Goal: Navigation & Orientation: Understand site structure

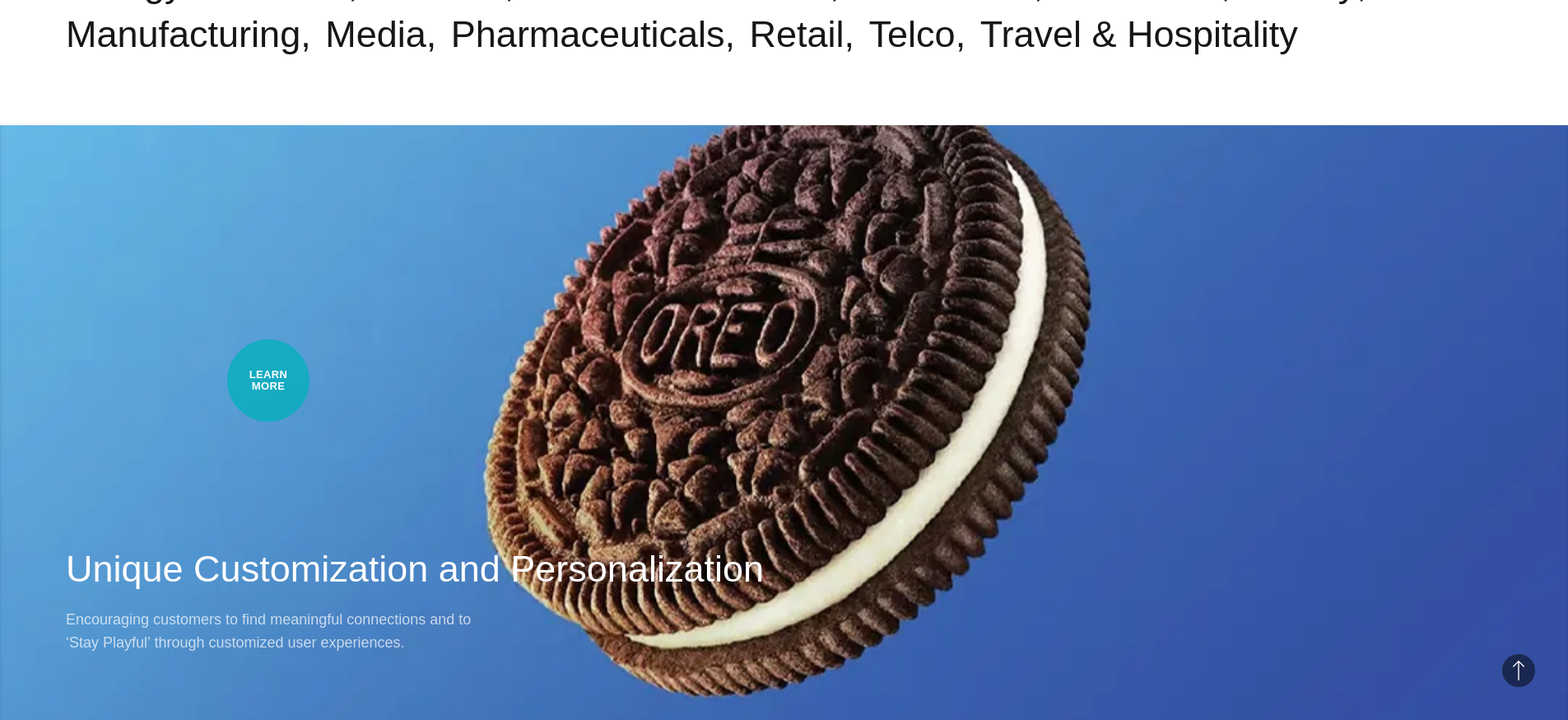
scroll to position [1720, 0]
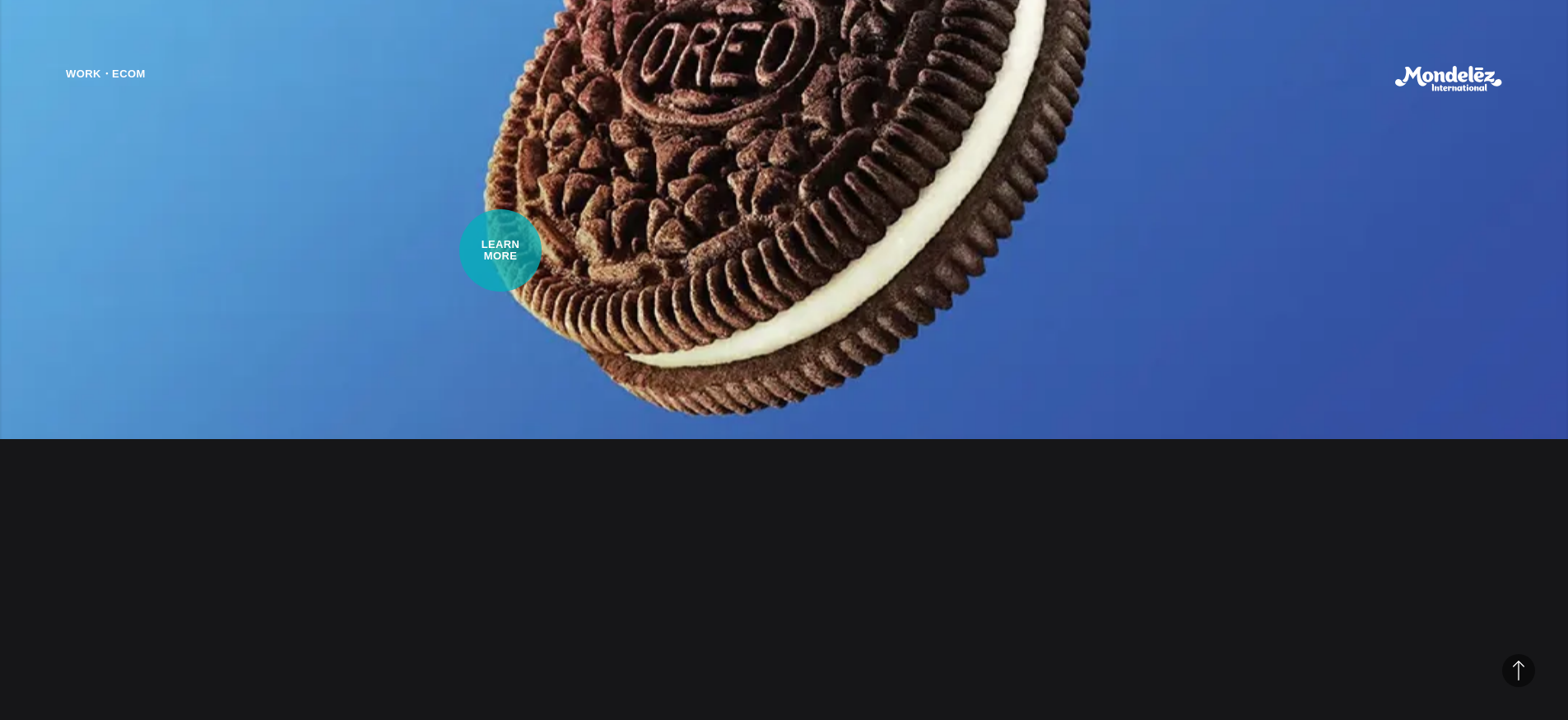
click at [500, 250] on div "Work・Ecom Unique Customization and Personalization Encouraging customers to fin…" at bounding box center [784, 360] width 1568 height 720
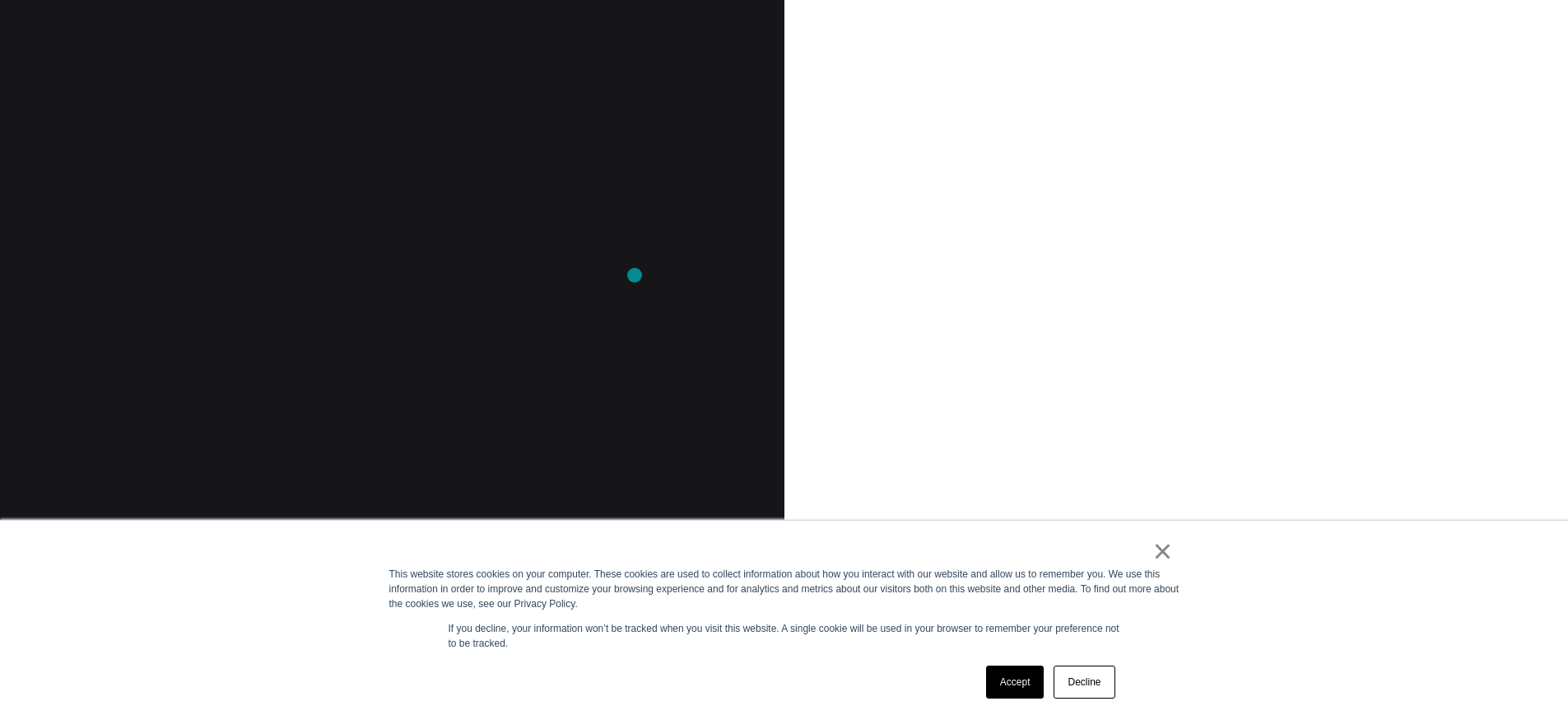
scroll to position [1812, 0]
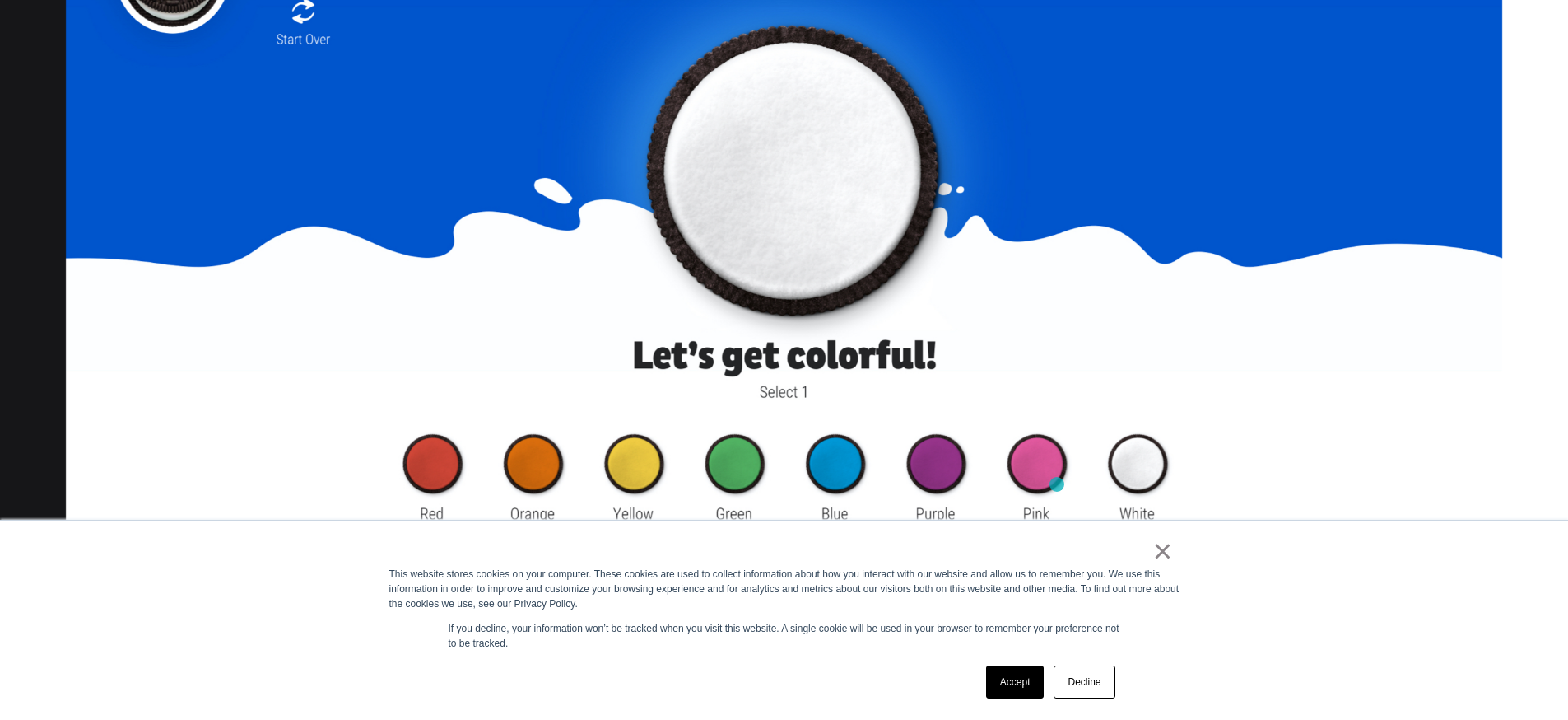
click at [1038, 480] on img at bounding box center [784, 301] width 1436 height 819
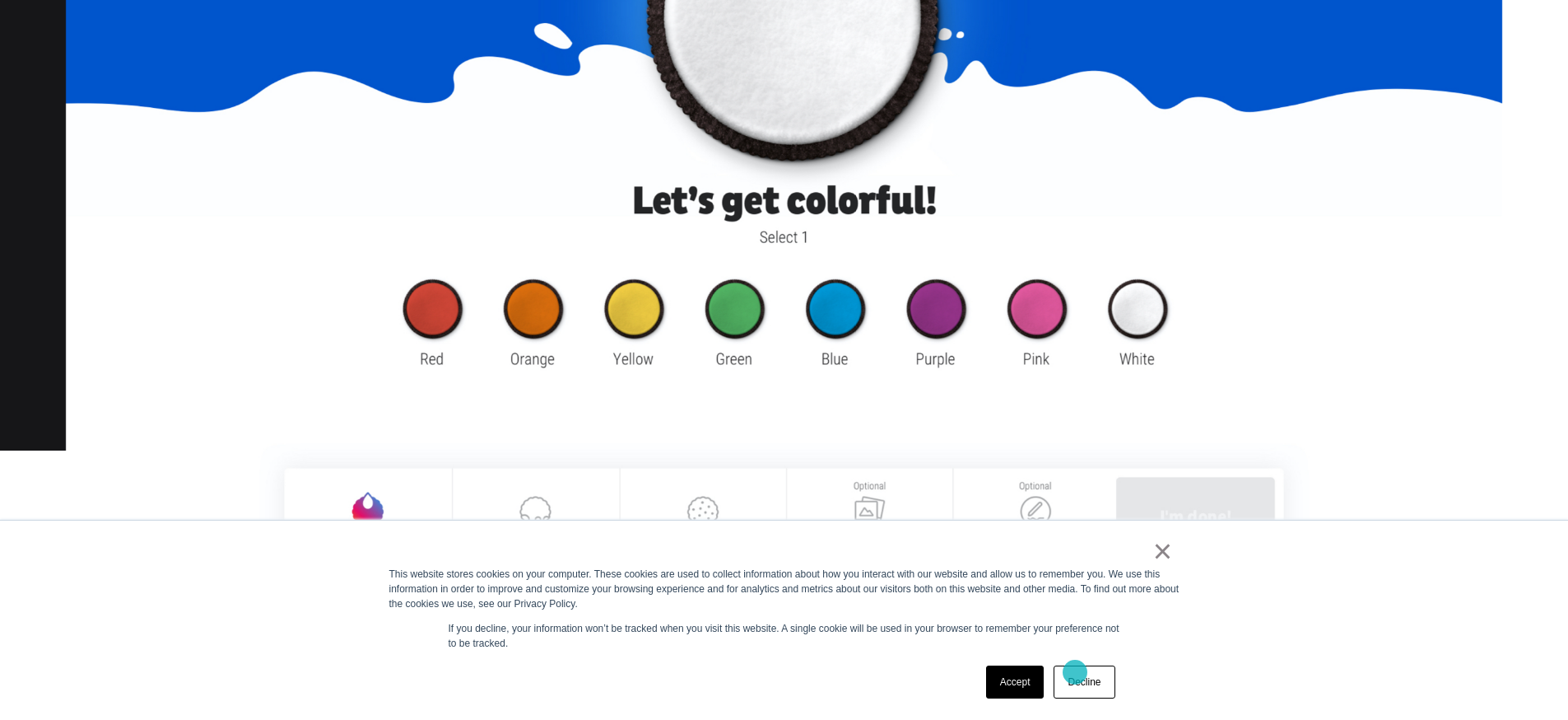
click at [1081, 673] on link "Decline" at bounding box center [1084, 681] width 61 height 33
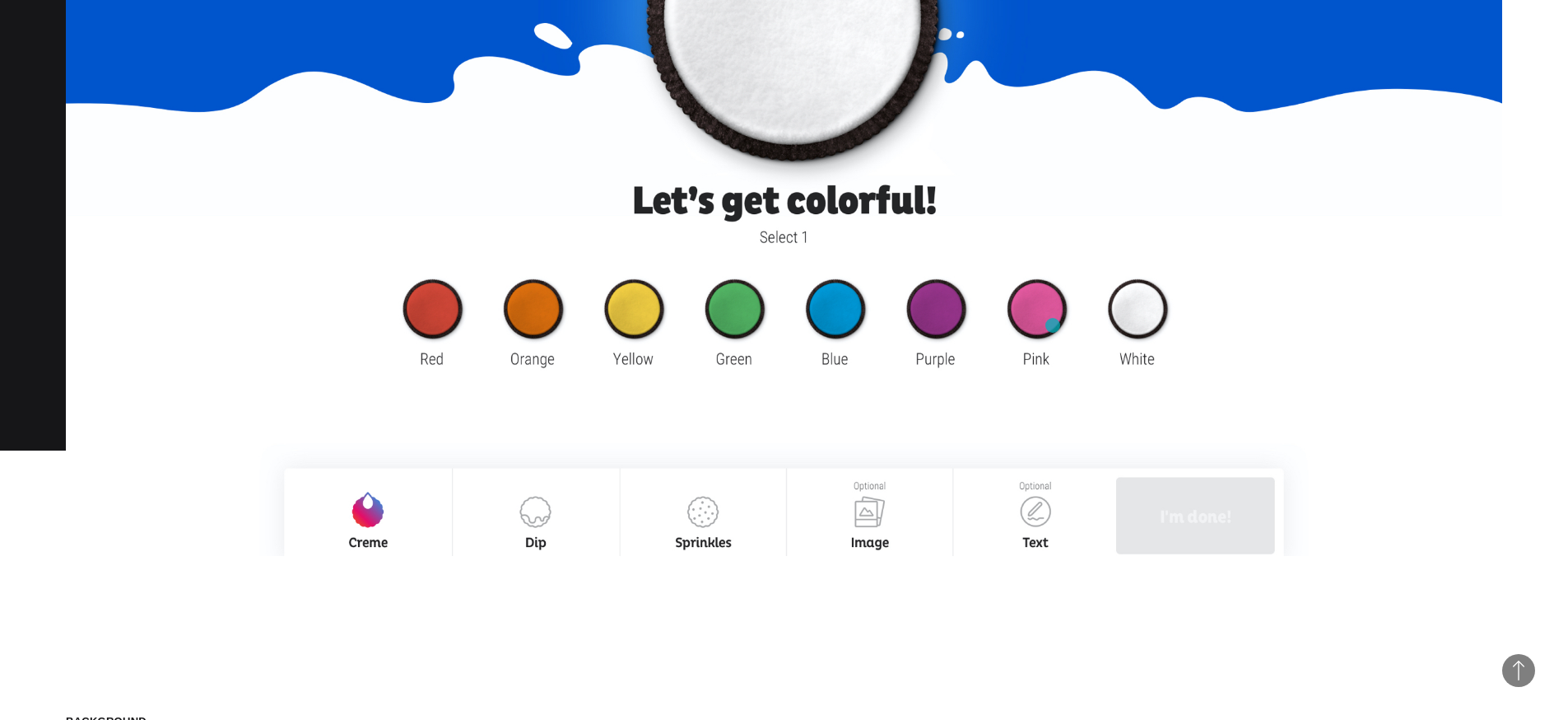
click at [1053, 325] on img at bounding box center [784, 146] width 1436 height 819
click at [1033, 375] on img at bounding box center [784, 146] width 1436 height 819
click at [1036, 345] on img at bounding box center [784, 146] width 1436 height 819
click at [913, 327] on img at bounding box center [784, 146] width 1436 height 819
click at [540, 318] on img at bounding box center [784, 146] width 1436 height 819
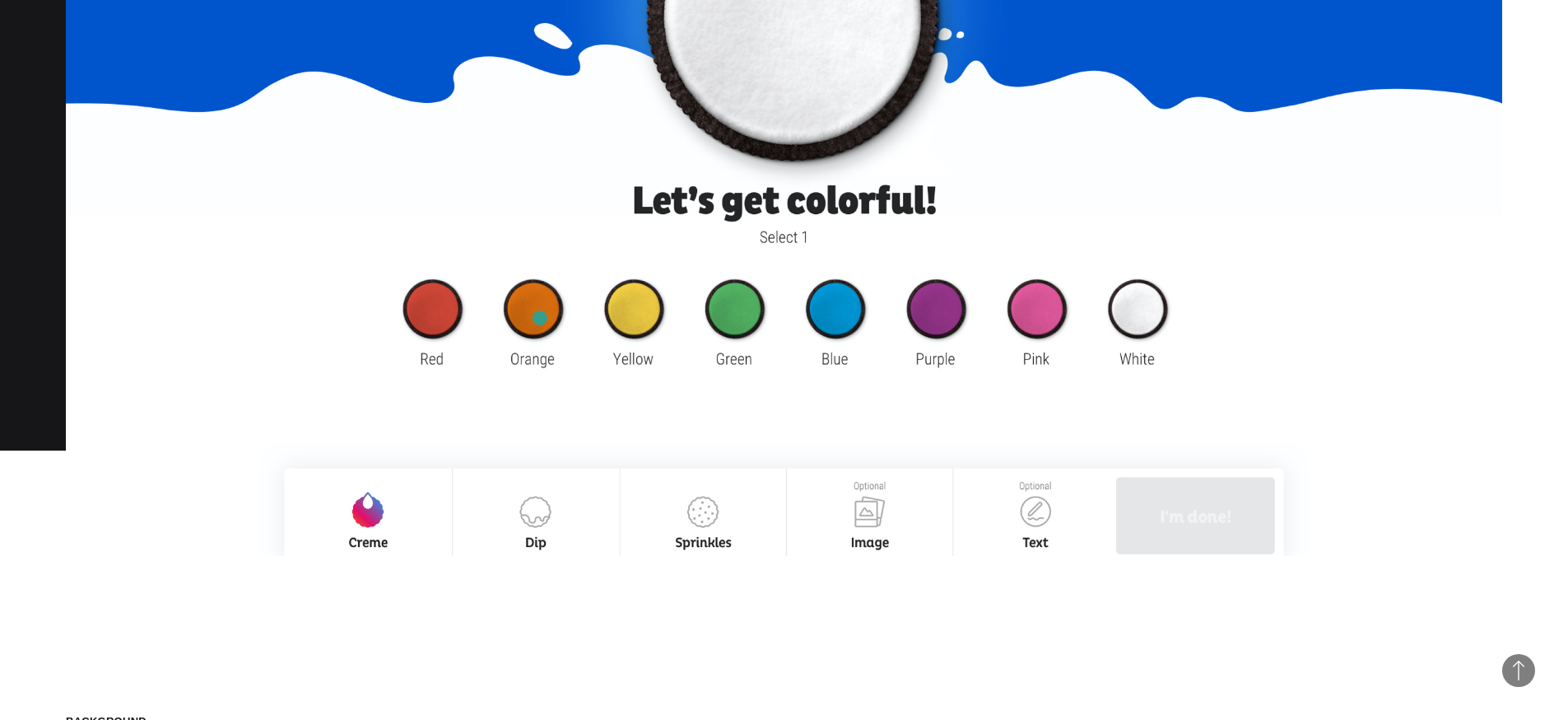
scroll to position [1683, 0]
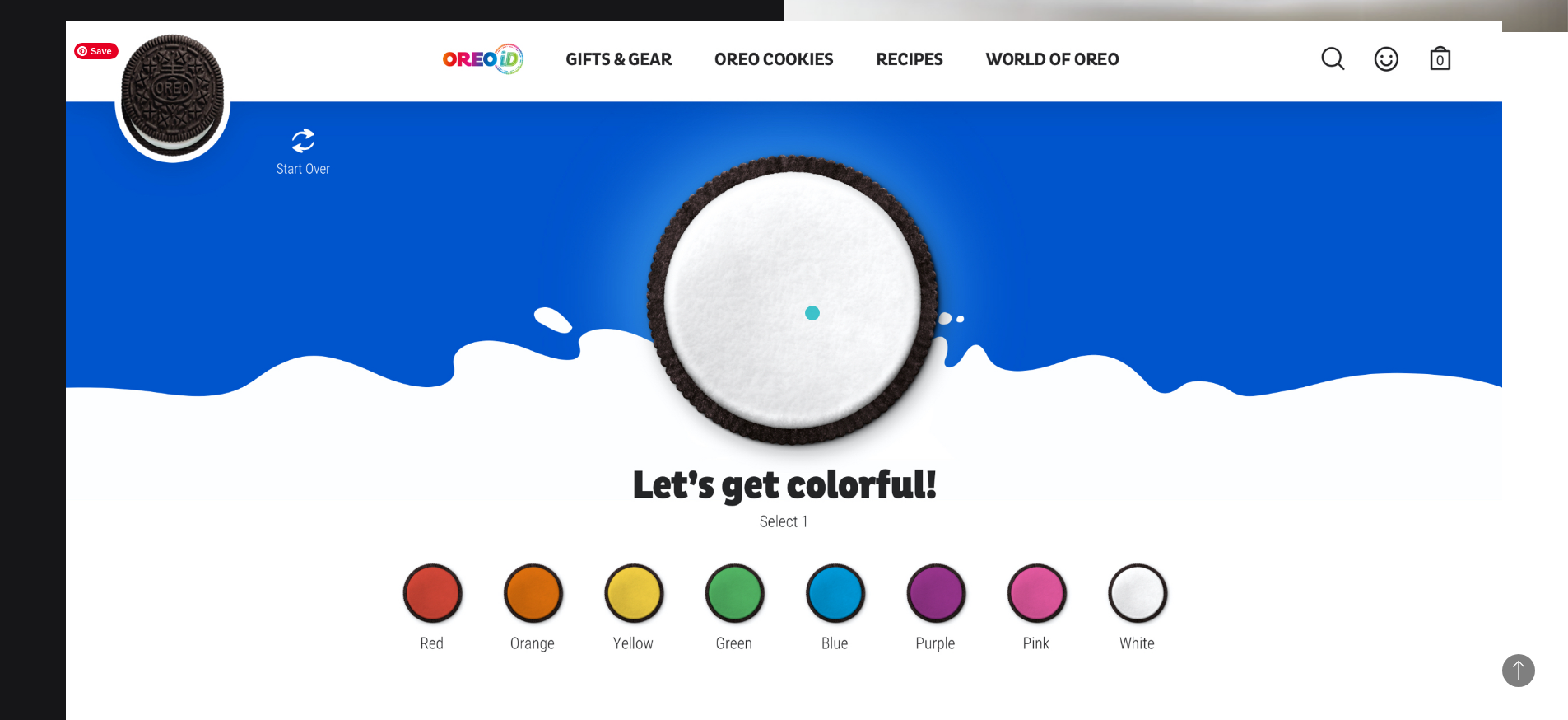
click at [813, 314] on img at bounding box center [784, 430] width 1436 height 819
click at [741, 607] on img at bounding box center [784, 430] width 1436 height 819
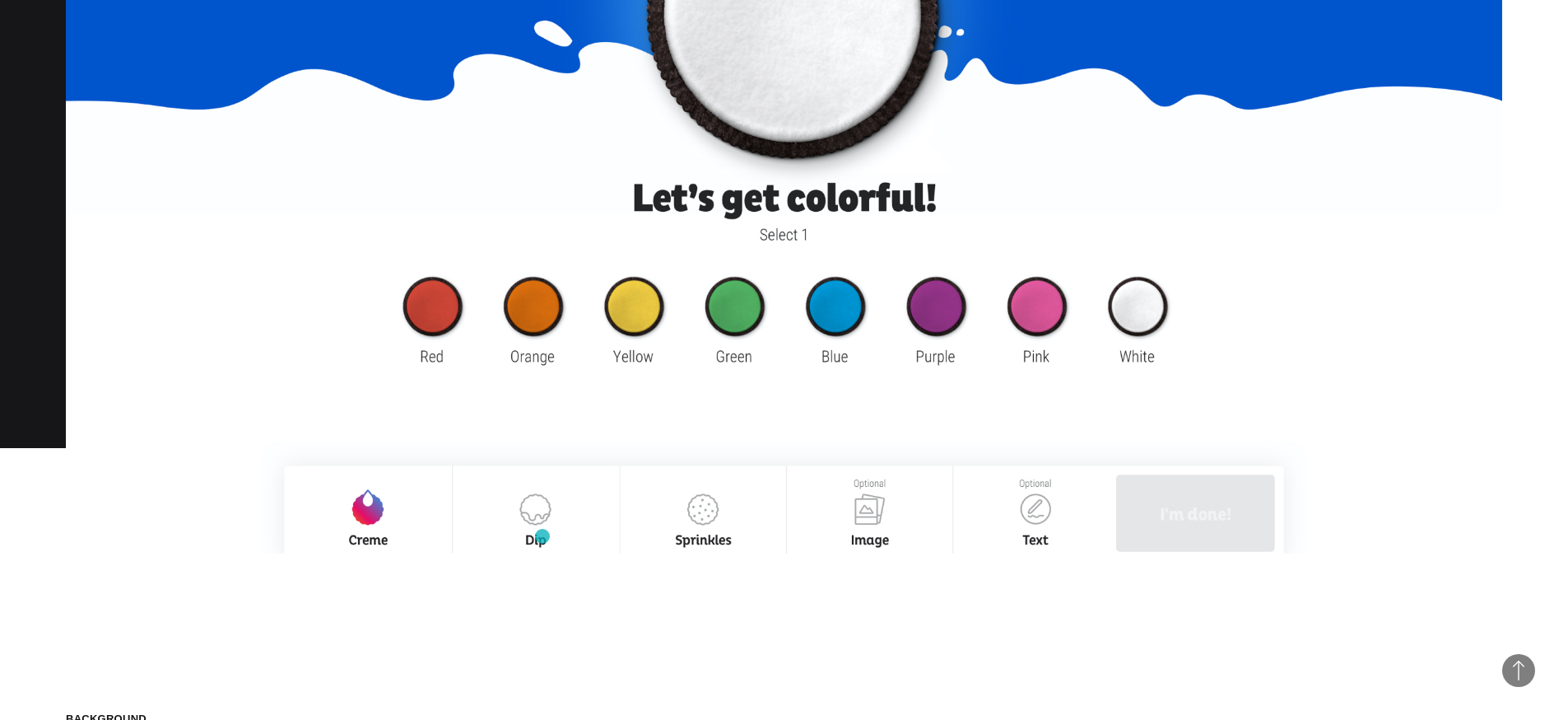
click at [483, 538] on img at bounding box center [784, 144] width 1436 height 819
click at [530, 520] on img at bounding box center [784, 144] width 1436 height 819
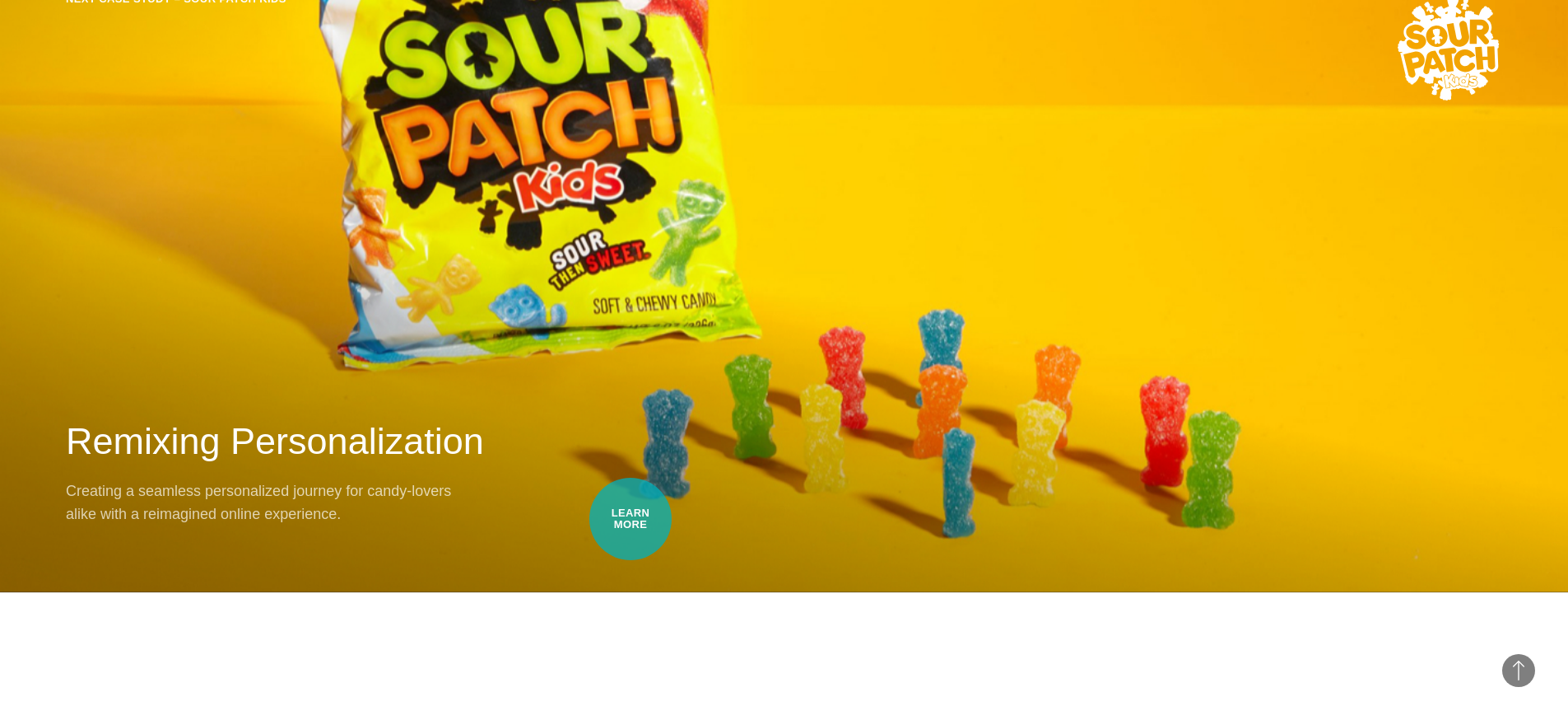
scroll to position [21466, 0]
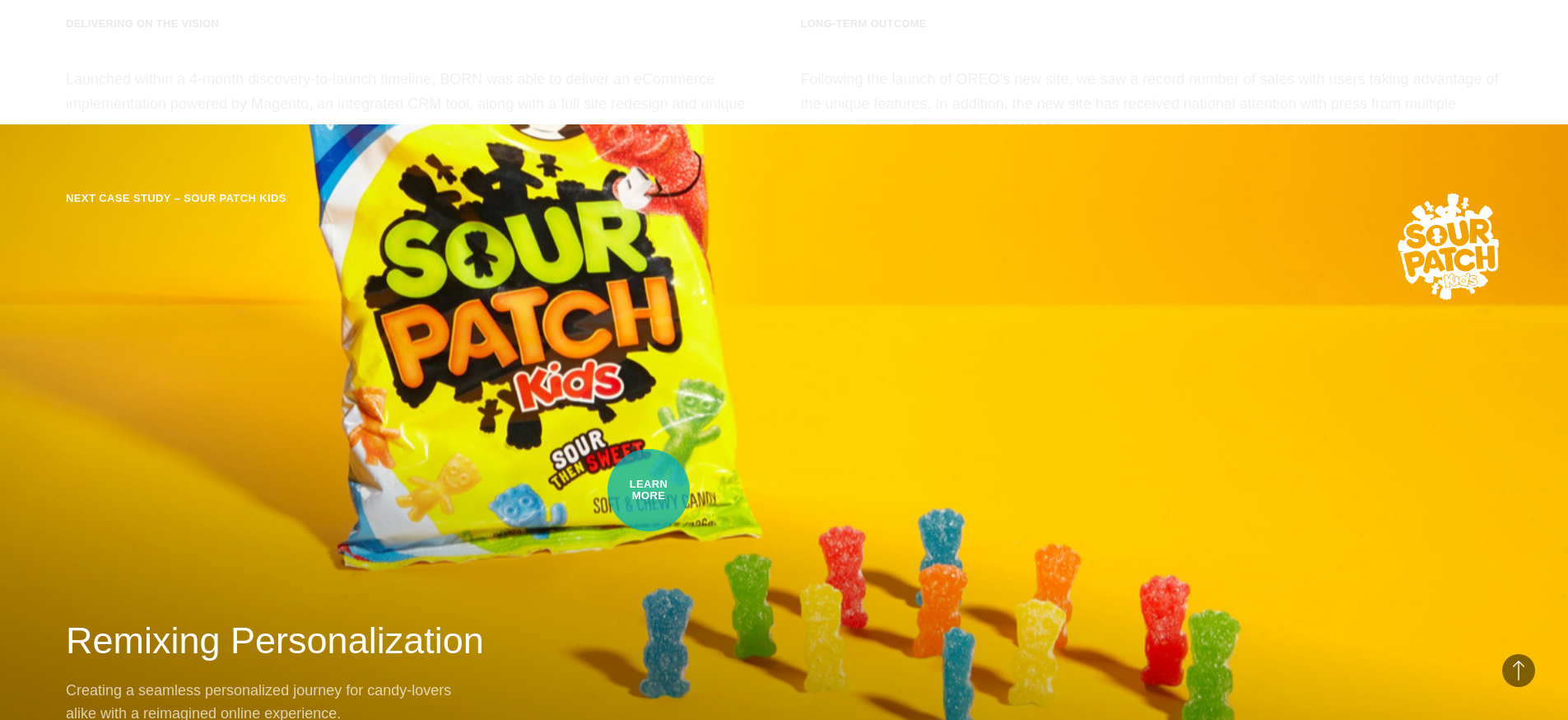
click at [648, 490] on div "Next Case Study – Sour Patch Kids Remixing Personalization Creating a seamless …" at bounding box center [784, 457] width 1568 height 667
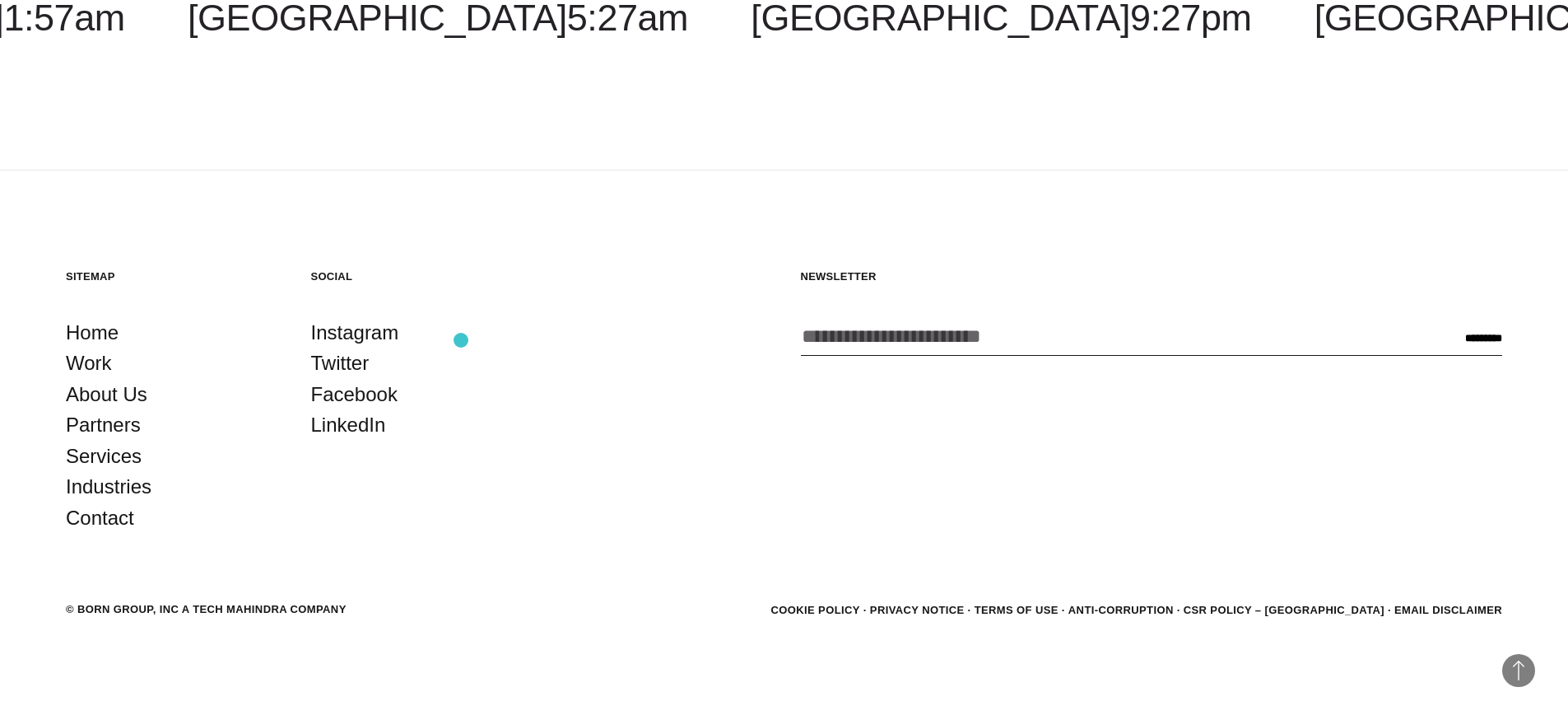
scroll to position [19484, 0]
click at [87, 327] on link "Home" at bounding box center [92, 333] width 53 height 32
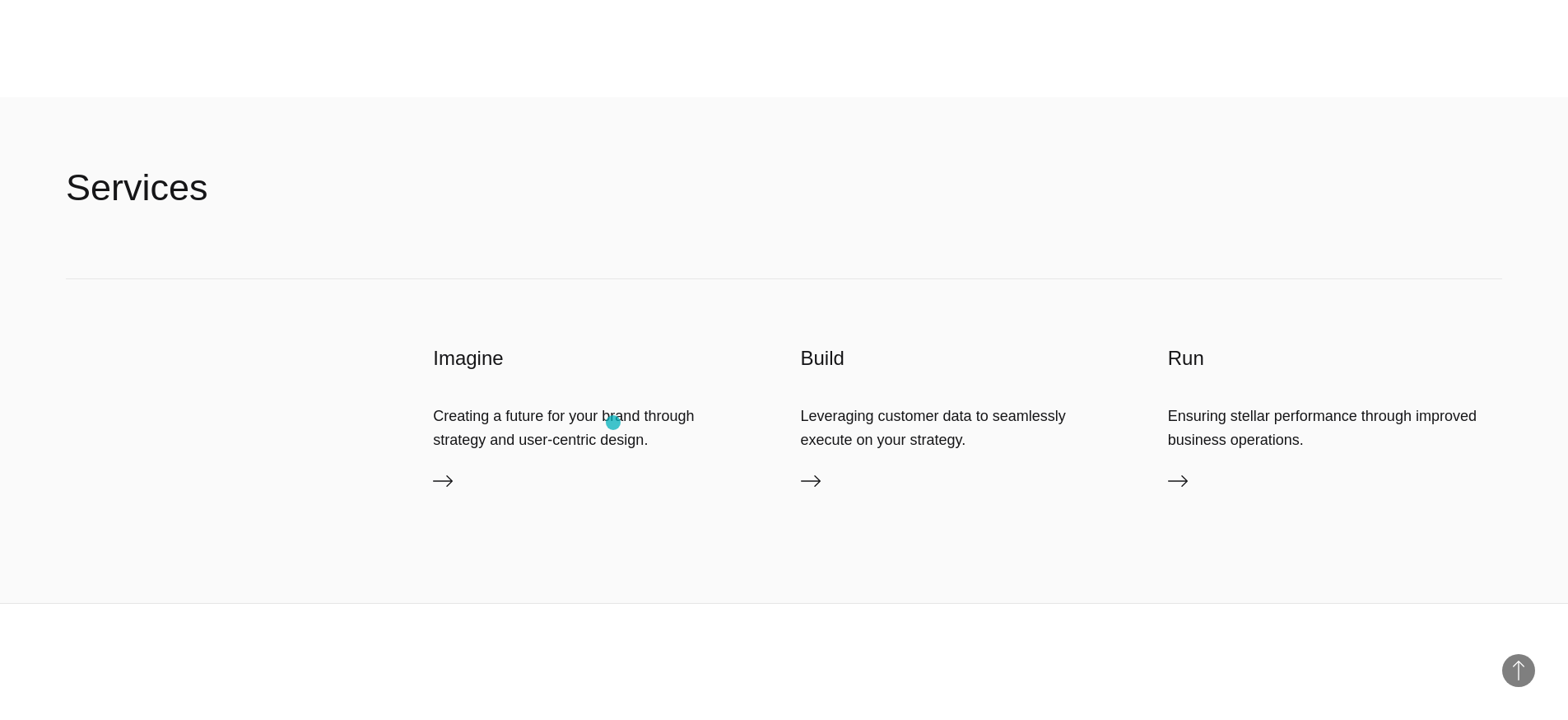
scroll to position [5041, 0]
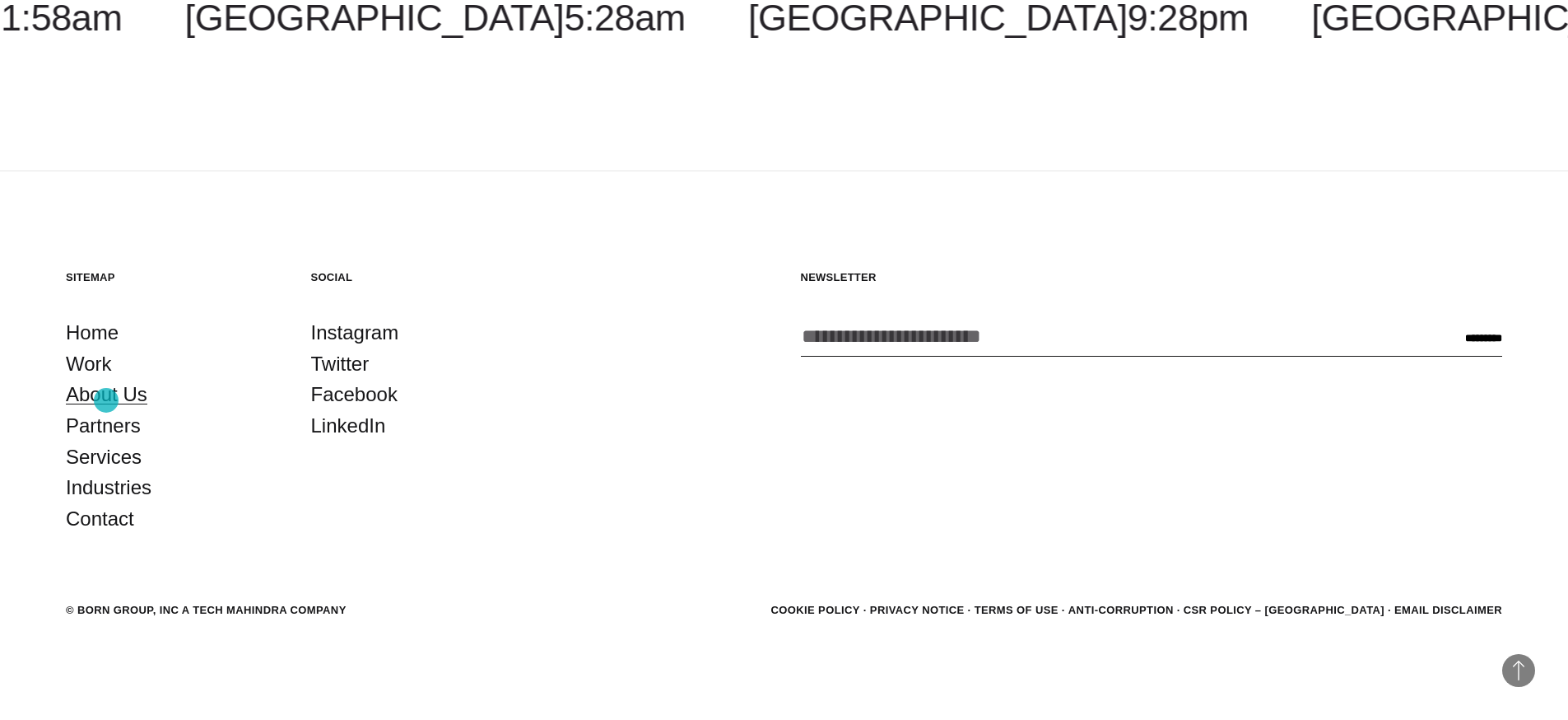
click at [107, 399] on link "About Us" at bounding box center [107, 395] width 81 height 32
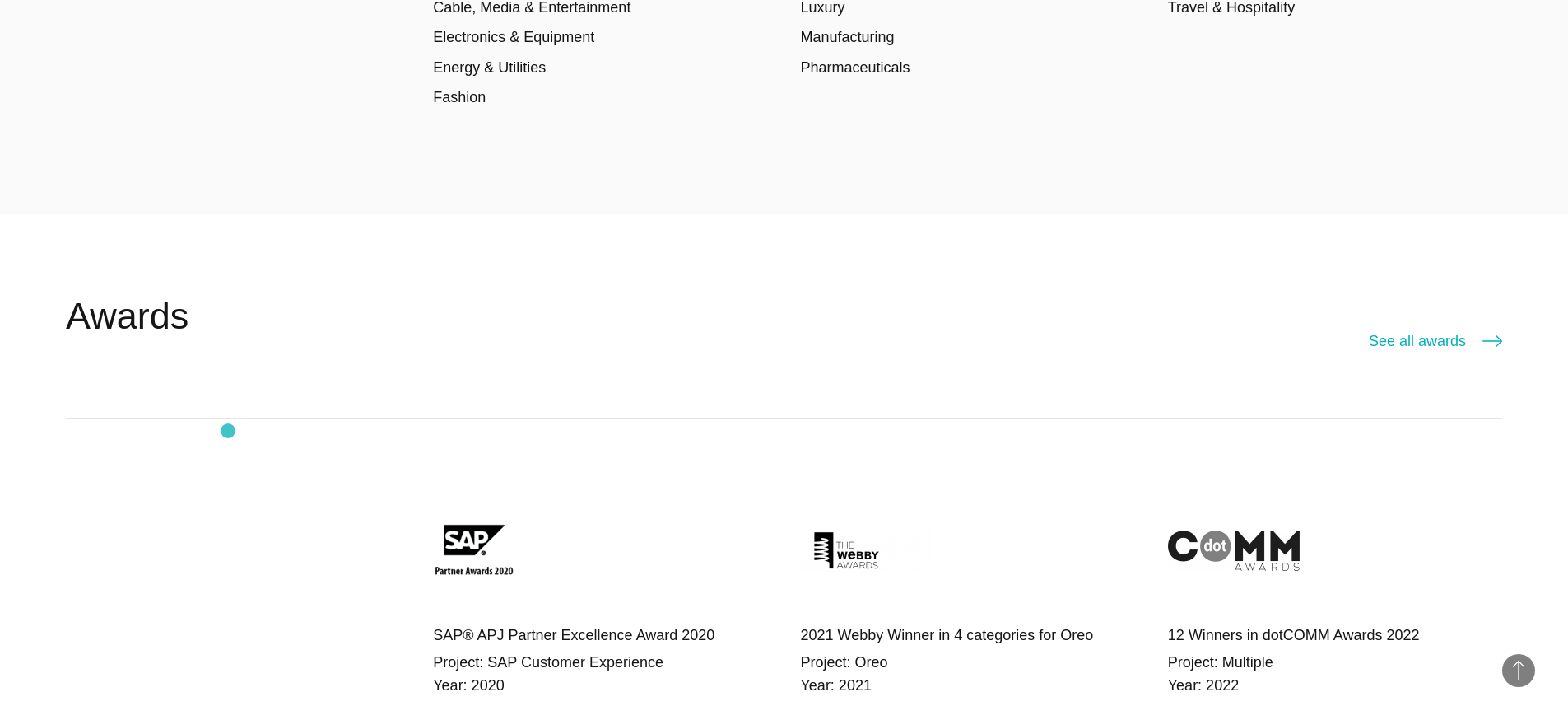
scroll to position [2825, 0]
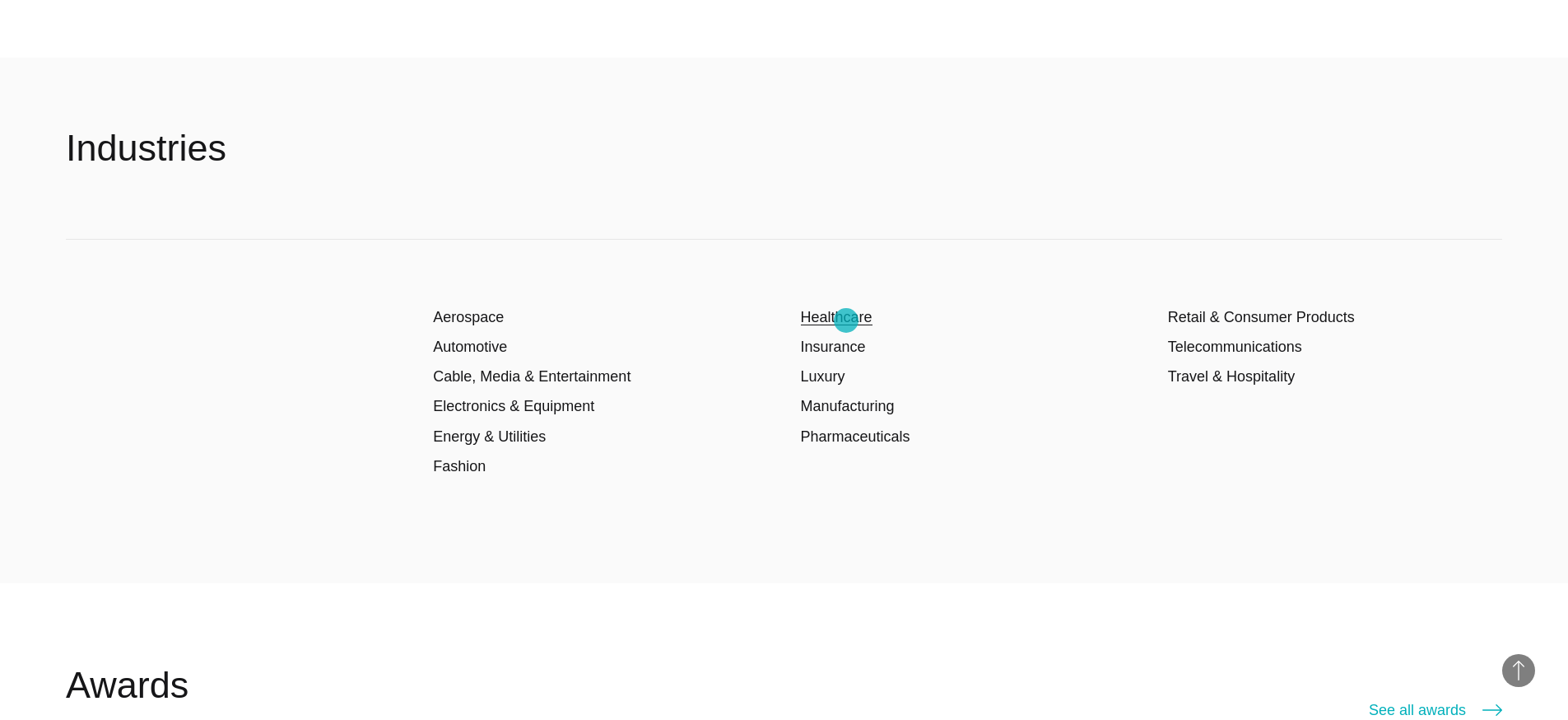
click at [846, 320] on link "Healthcare" at bounding box center [836, 316] width 71 height 17
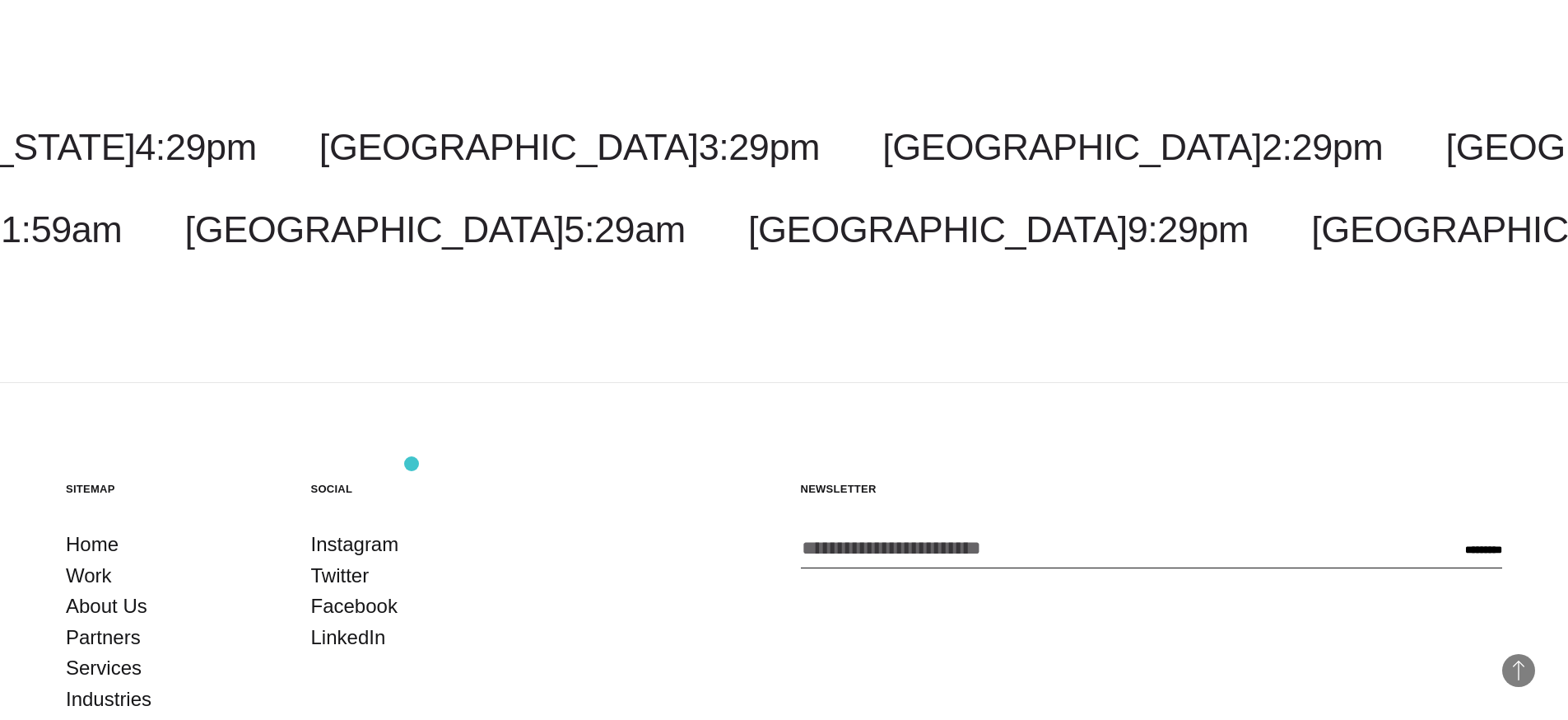
scroll to position [6545, 0]
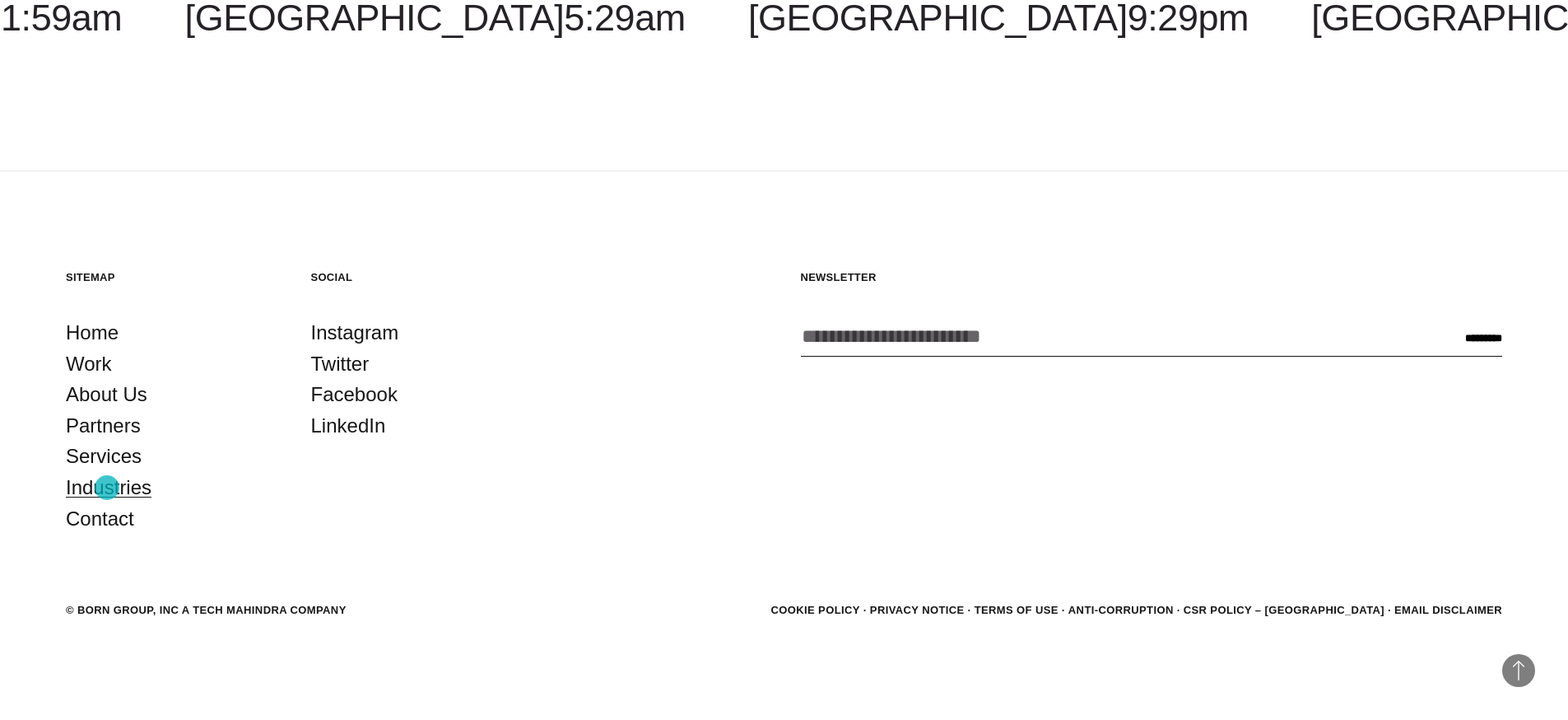
click at [107, 487] on link "Industries" at bounding box center [108, 487] width 85 height 32
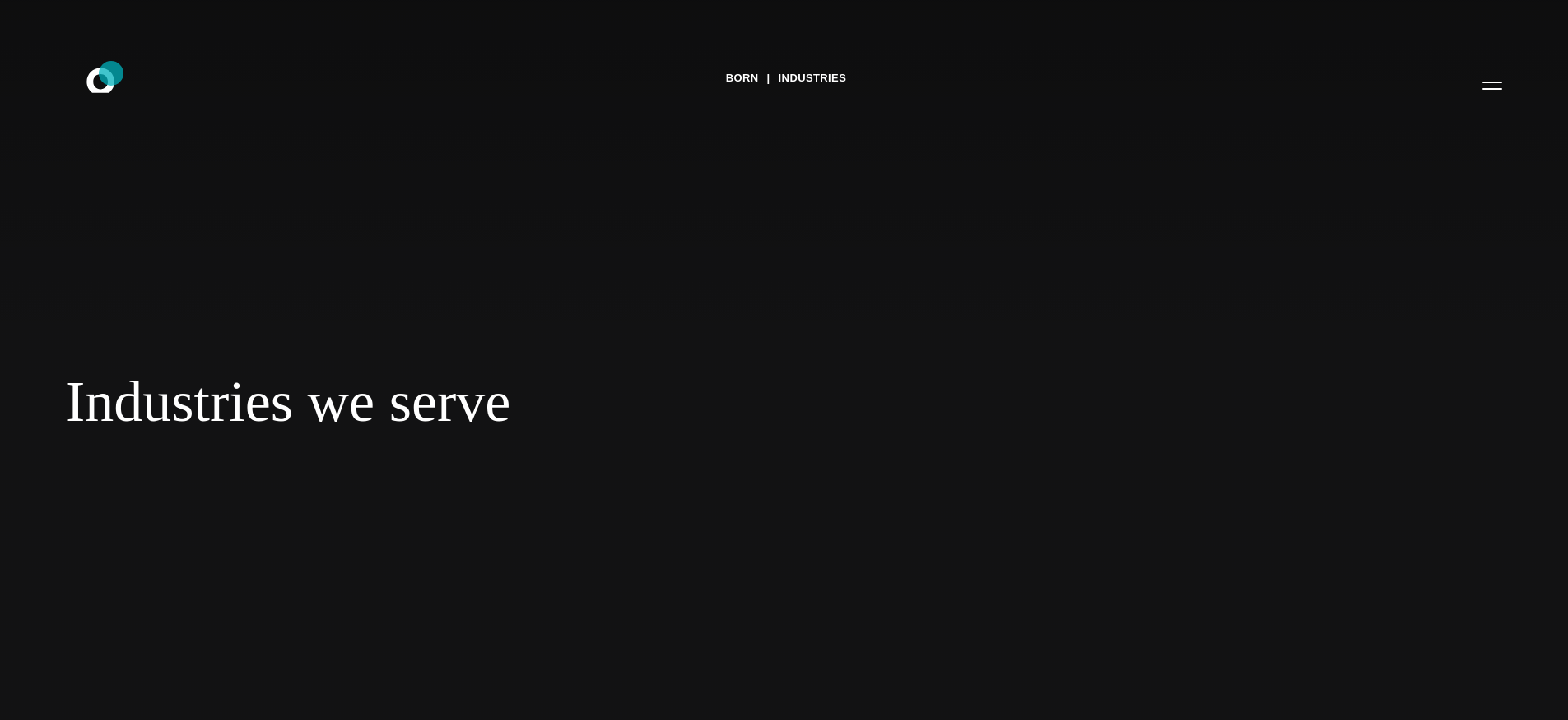
click at [111, 73] on icon ".st0{display:none;} .st1{display:inline;} .st2{font-family:'HelveticaNeue-Mediu…" at bounding box center [112, 85] width 106 height 43
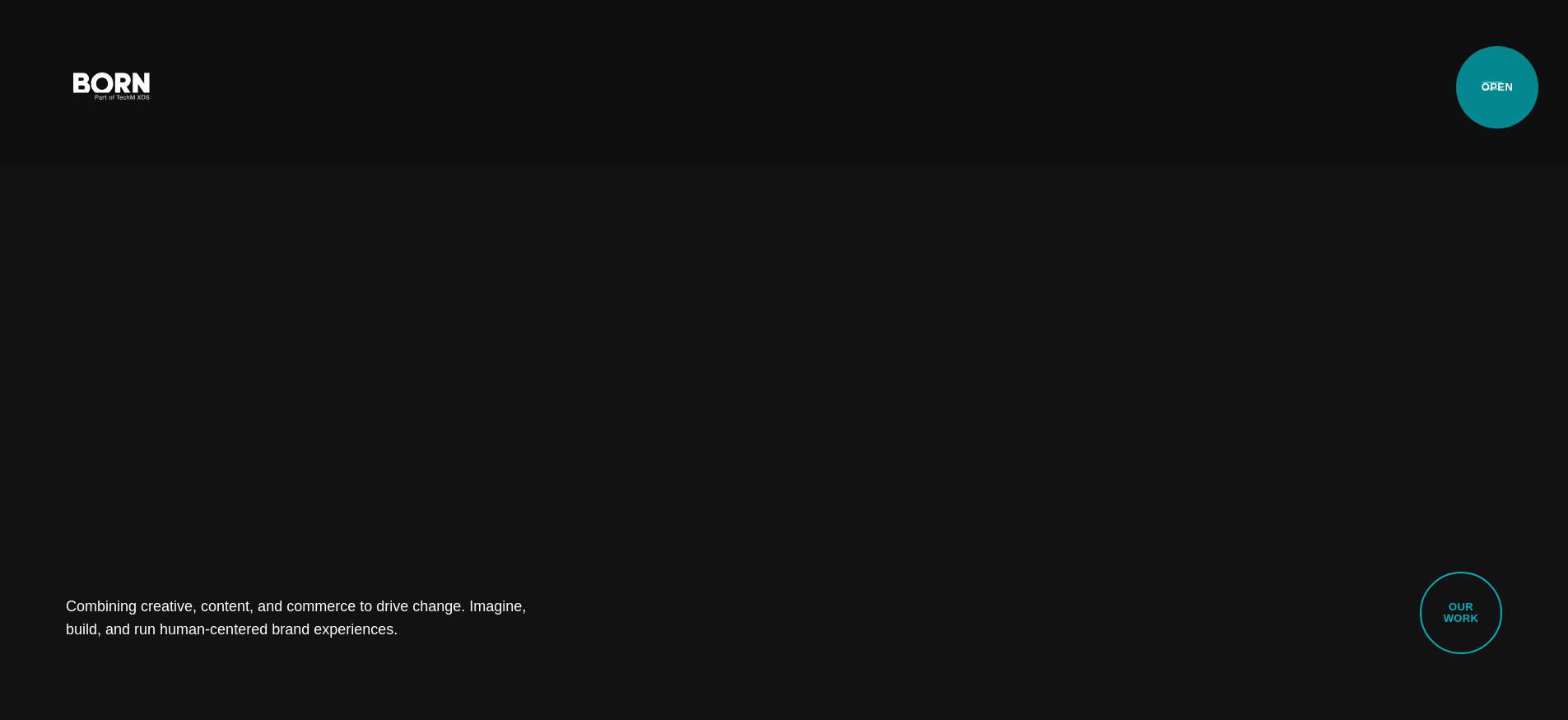
click at [1498, 87] on button "Primary Menu" at bounding box center [1492, 85] width 40 height 34
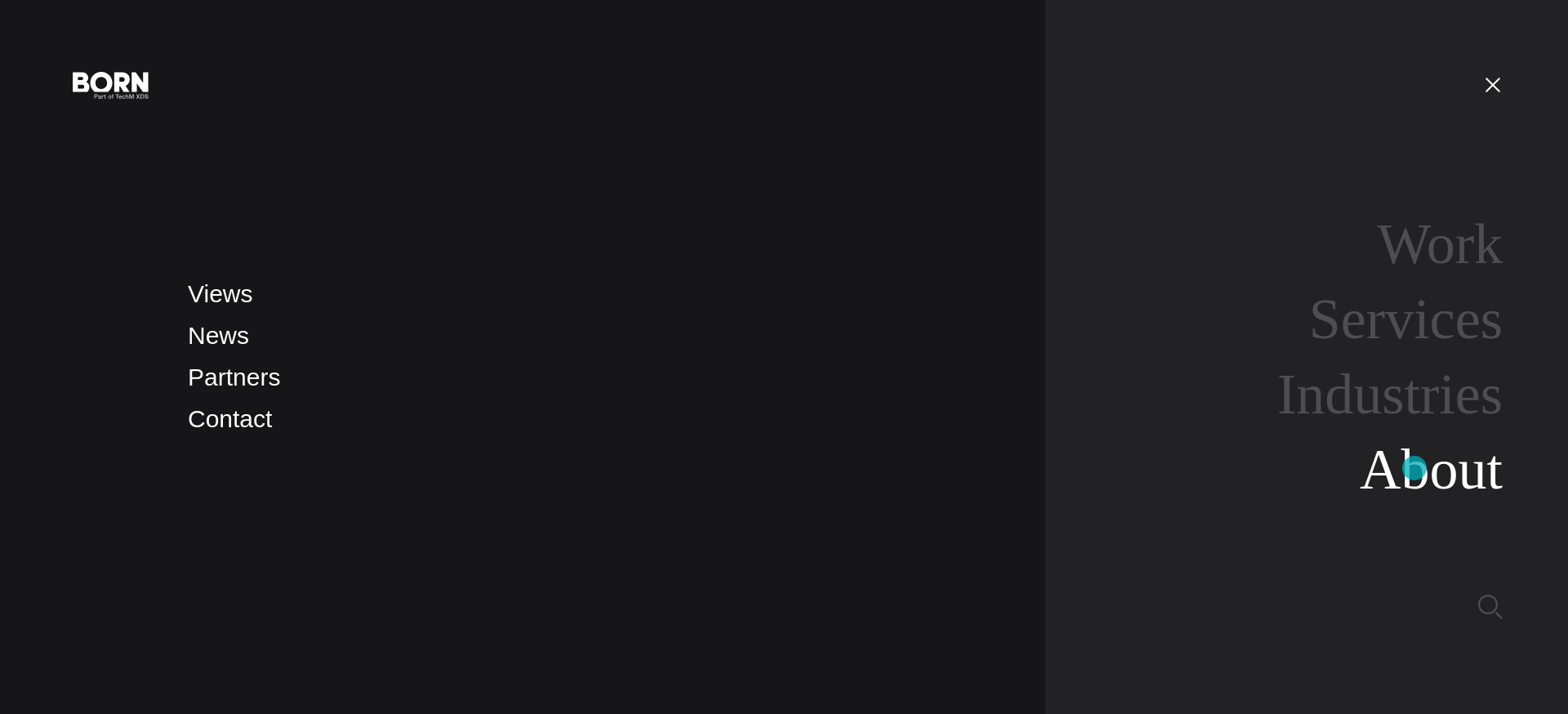
click at [1414, 468] on link "About" at bounding box center [1432, 469] width 143 height 63
